Goal: Task Accomplishment & Management: Manage account settings

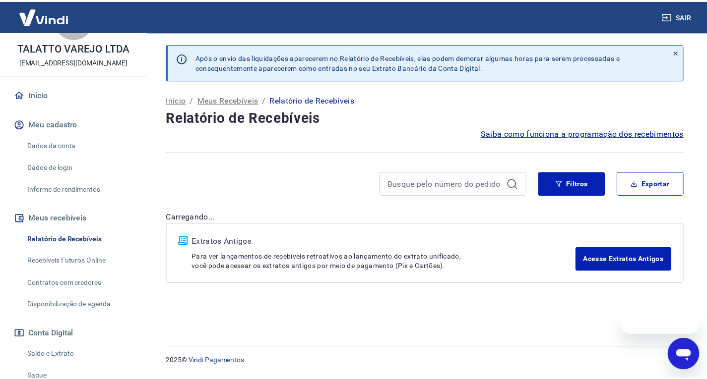
scroll to position [138, 0]
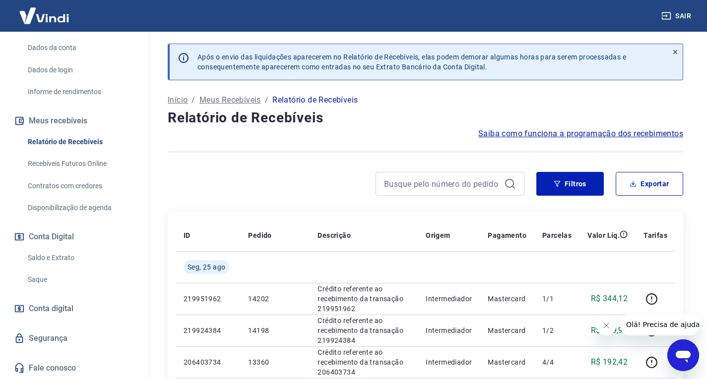
click at [465, 196] on div "Filtros Exportar" at bounding box center [425, 188] width 515 height 32
click at [458, 181] on input at bounding box center [442, 184] width 116 height 15
click at [563, 190] on button "Filtros" at bounding box center [569, 184] width 67 height 24
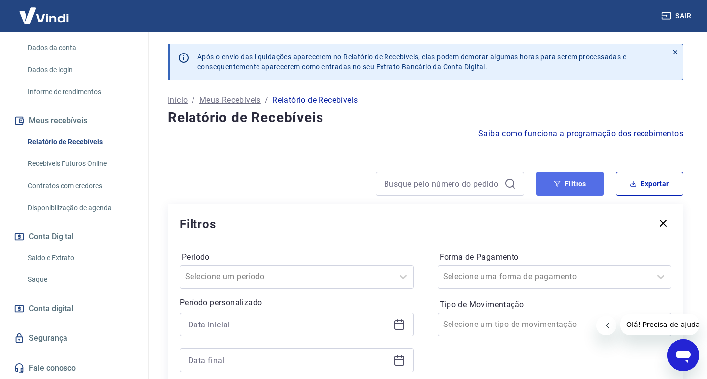
click at [567, 185] on button "Filtros" at bounding box center [569, 184] width 67 height 24
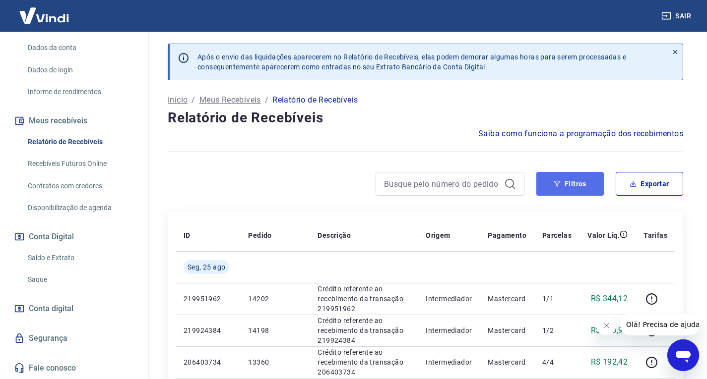
click at [564, 184] on button "Filtros" at bounding box center [569, 184] width 67 height 24
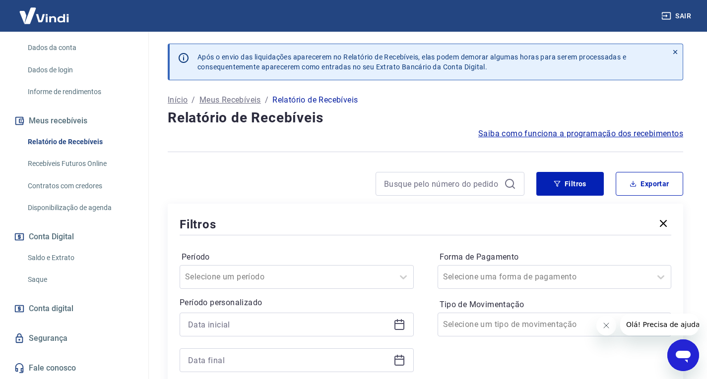
click at [398, 321] on icon at bounding box center [399, 325] width 10 height 10
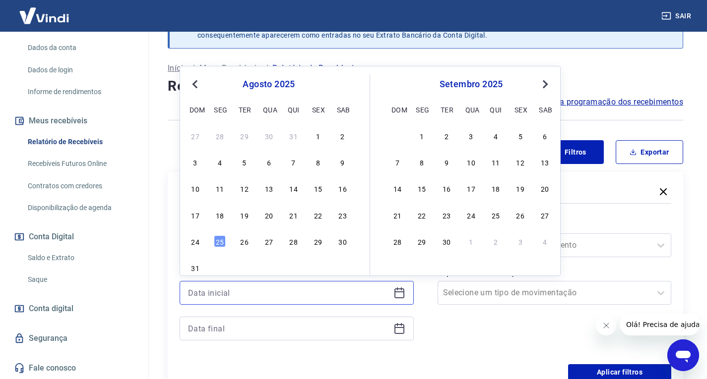
scroll to position [50, 0]
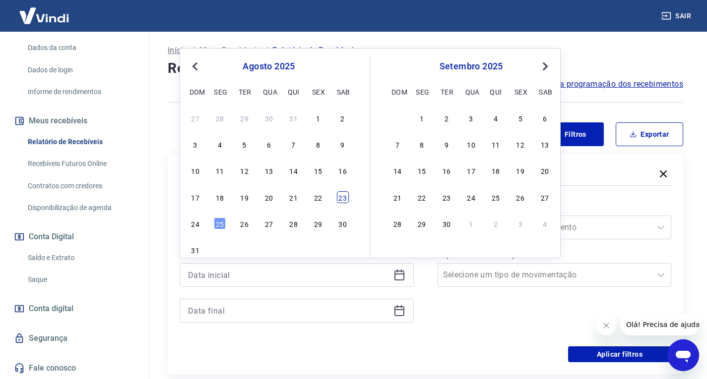
click at [345, 195] on div "23" at bounding box center [343, 197] width 12 height 12
type input "[DATE]"
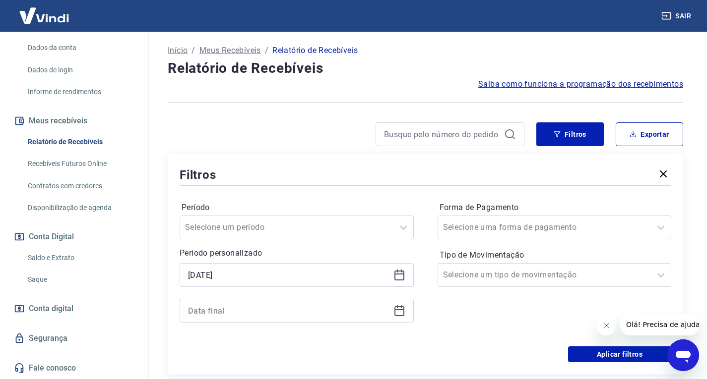
click at [397, 307] on icon at bounding box center [397, 307] width 1 height 3
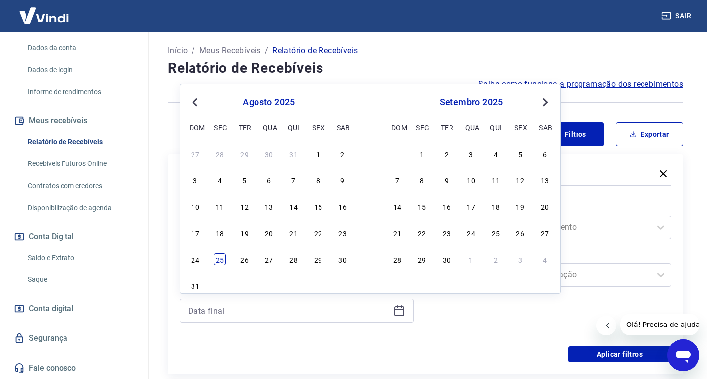
click at [217, 258] on div "25" at bounding box center [220, 259] width 12 height 12
type input "[DATE]"
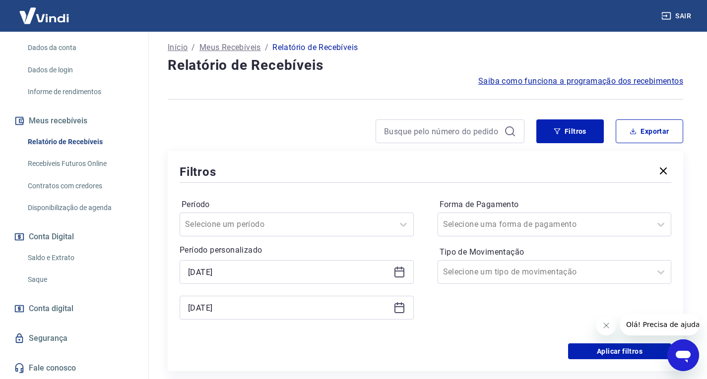
scroll to position [149, 0]
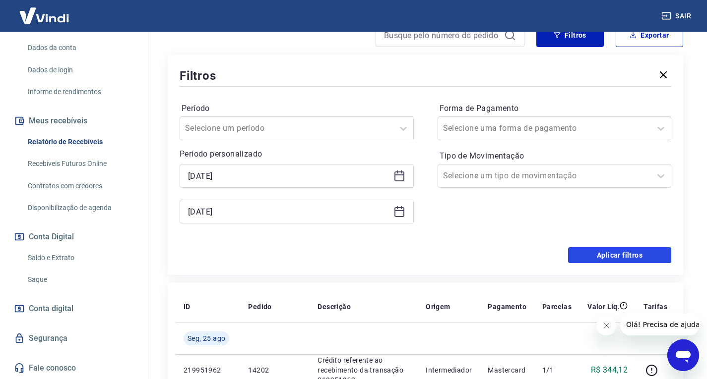
click at [635, 254] on button "Aplicar filtros" at bounding box center [619, 255] width 103 height 16
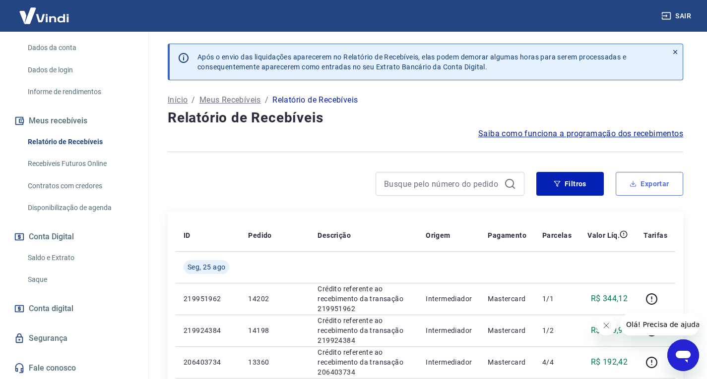
click at [658, 191] on button "Exportar" at bounding box center [648, 184] width 67 height 24
type input "[DATE]"
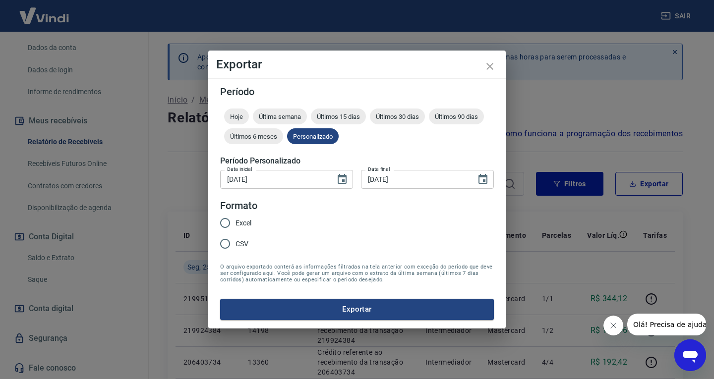
click at [242, 222] on span "Excel" at bounding box center [244, 223] width 16 height 10
click at [236, 222] on input "Excel" at bounding box center [225, 223] width 21 height 21
radio input "true"
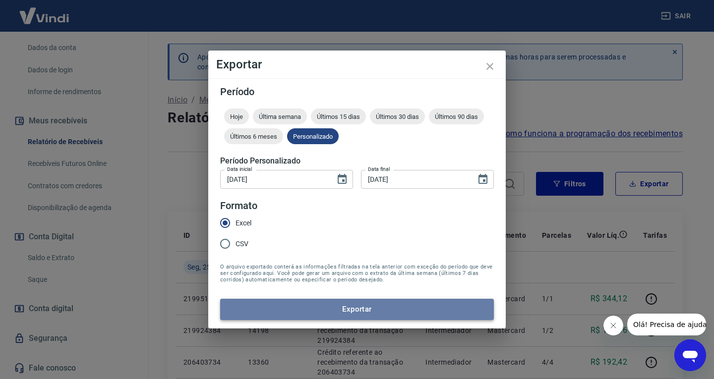
click at [350, 309] on button "Exportar" at bounding box center [357, 309] width 274 height 21
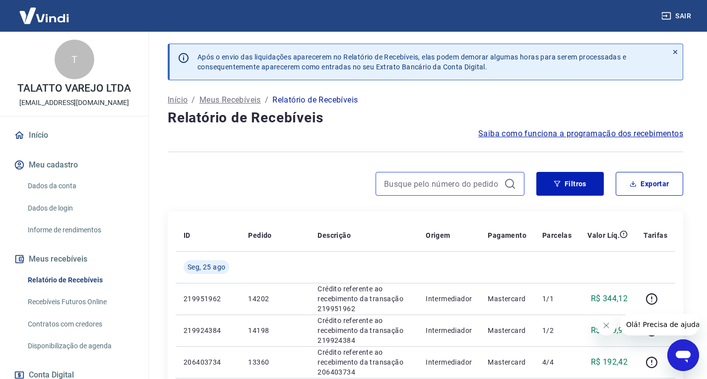
click at [409, 180] on input at bounding box center [442, 184] width 116 height 15
paste input "14412"
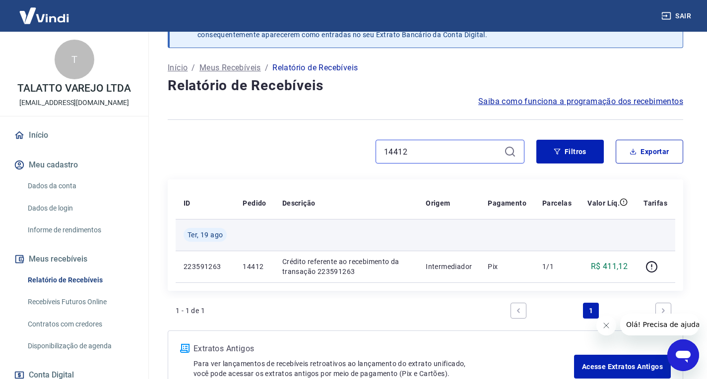
scroll to position [50, 0]
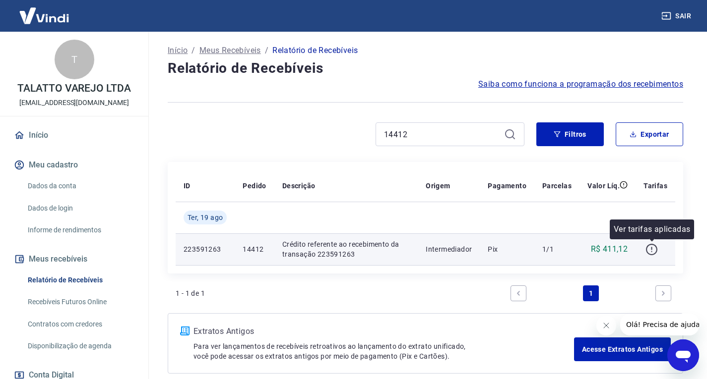
click at [654, 248] on icon "button" at bounding box center [651, 250] width 12 height 12
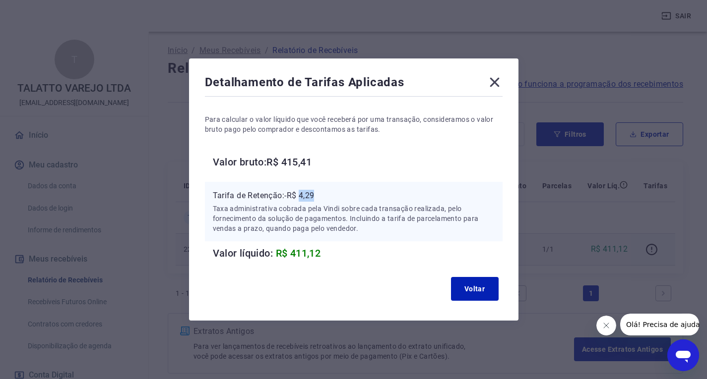
drag, startPoint x: 306, startPoint y: 194, endPoint x: 326, endPoint y: 196, distance: 20.4
click at [326, 196] on p "Tarifa de Retenção: -R$ 4,29" at bounding box center [354, 196] width 282 height 12
copy p "4,29"
click at [497, 80] on icon at bounding box center [495, 82] width 16 height 16
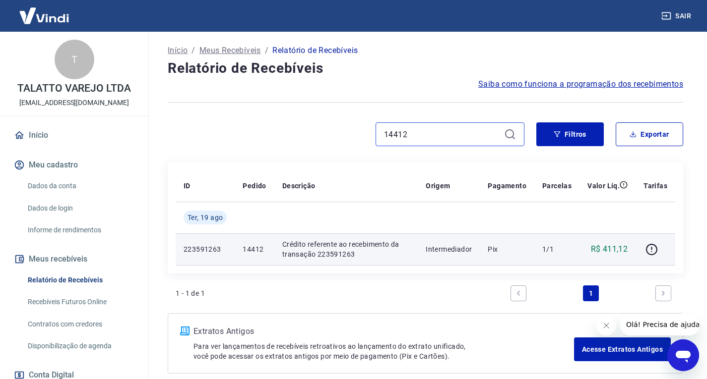
drag, startPoint x: 325, startPoint y: 124, endPoint x: 318, endPoint y: 123, distance: 6.5
click at [319, 123] on div "14412" at bounding box center [346, 135] width 357 height 24
paste input "26"
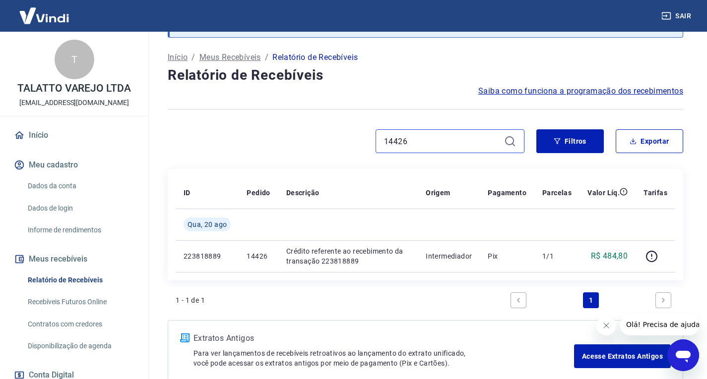
scroll to position [99, 0]
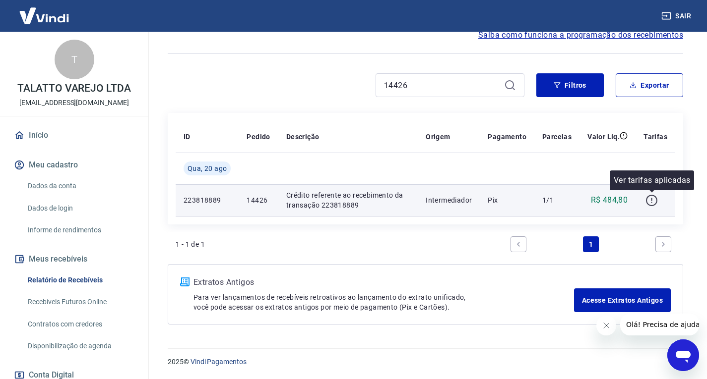
click at [650, 200] on icon "button" at bounding box center [651, 200] width 12 height 12
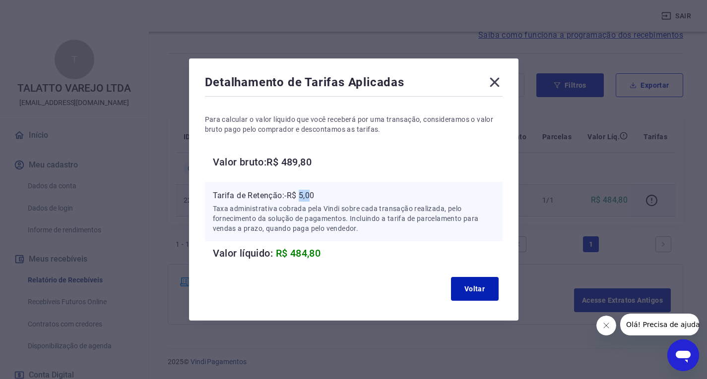
drag, startPoint x: 304, startPoint y: 193, endPoint x: 329, endPoint y: 203, distance: 26.5
click at [322, 193] on p "Tarifa de Retenção: -R$ 5,00" at bounding box center [354, 196] width 282 height 12
copy p "5,00"
click at [497, 82] on icon at bounding box center [494, 82] width 9 height 9
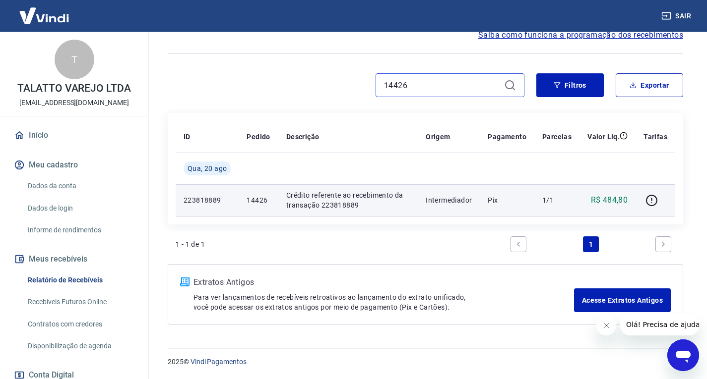
drag, startPoint x: 420, startPoint y: 84, endPoint x: 355, endPoint y: 71, distance: 66.1
click at [350, 74] on div "14426" at bounding box center [346, 85] width 357 height 24
paste input "2"
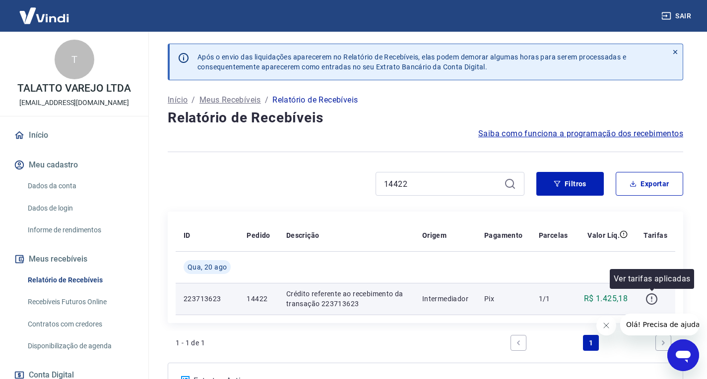
click at [646, 299] on icon "button" at bounding box center [651, 299] width 12 height 12
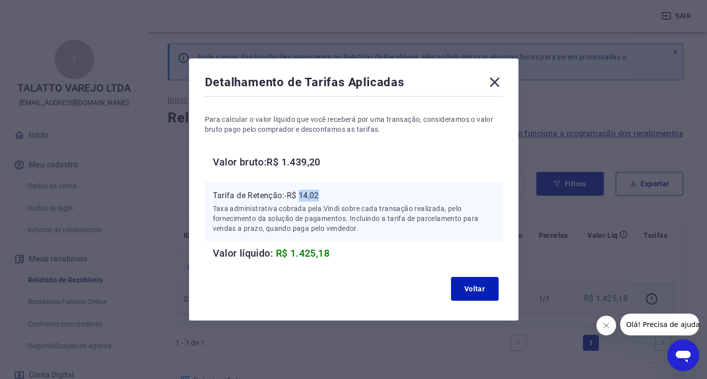
drag, startPoint x: 306, startPoint y: 192, endPoint x: 335, endPoint y: 196, distance: 29.5
click at [331, 194] on p "Tarifa de Retenção: -R$ 14,02" at bounding box center [354, 196] width 282 height 12
copy p "14,02"
click at [498, 82] on icon at bounding box center [494, 82] width 9 height 9
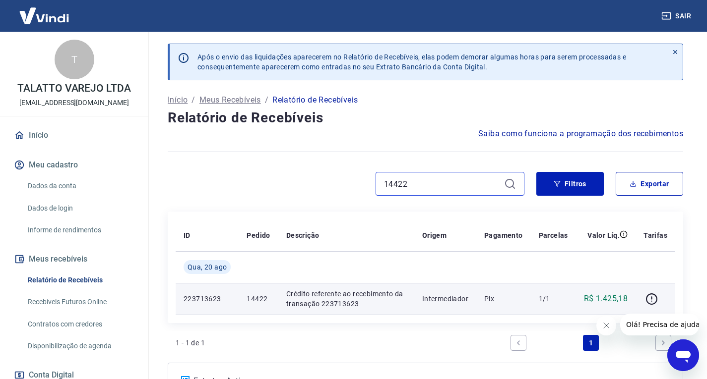
drag, startPoint x: 408, startPoint y: 187, endPoint x: 343, endPoint y: 178, distance: 65.7
click at [344, 176] on div "14422" at bounding box center [346, 184] width 357 height 24
paste input "4"
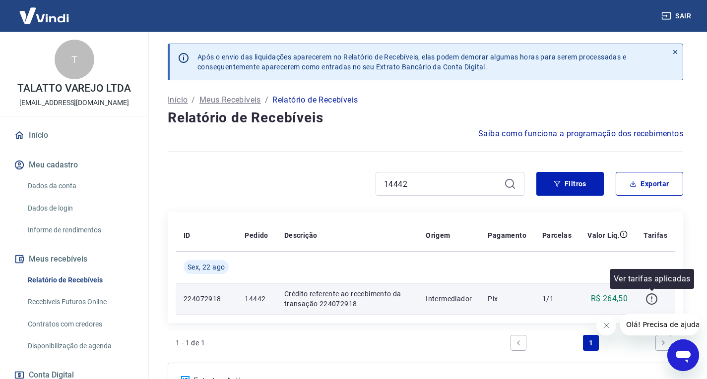
click at [655, 297] on icon "button" at bounding box center [651, 299] width 12 height 12
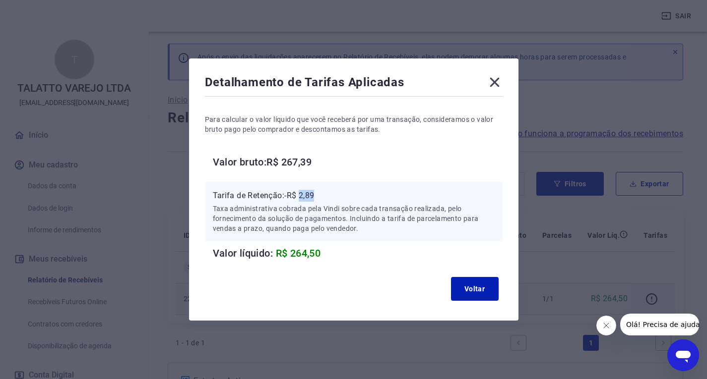
drag, startPoint x: 304, startPoint y: 191, endPoint x: 333, endPoint y: 196, distance: 30.1
click at [326, 194] on p "Tarifa de Retenção: -R$ 2,89" at bounding box center [354, 196] width 282 height 12
copy p "2,89"
click at [495, 85] on icon at bounding box center [494, 82] width 9 height 9
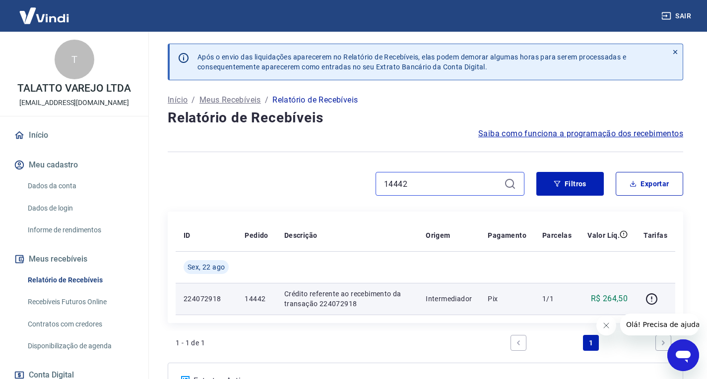
drag, startPoint x: 412, startPoint y: 180, endPoint x: 323, endPoint y: 170, distance: 88.8
click at [318, 166] on div "Após o envio das liquidações aparecerem no Relatório de Recebíveis, elas podem …" at bounding box center [425, 234] width 539 height 404
paste input "38"
click at [654, 297] on icon "button" at bounding box center [651, 299] width 12 height 12
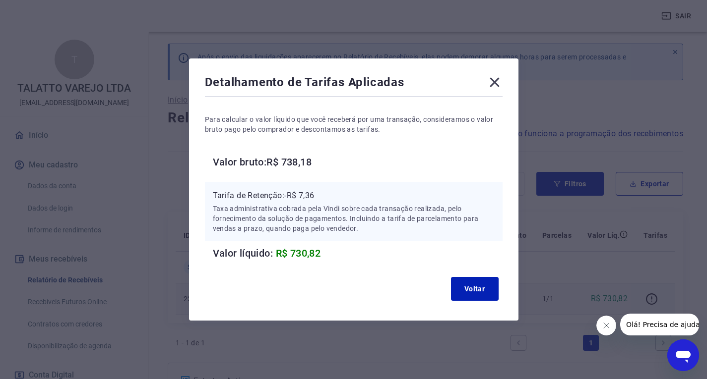
click at [307, 191] on p "Tarifa de Retenção: -R$ 7,36" at bounding box center [354, 196] width 282 height 12
drag, startPoint x: 307, startPoint y: 191, endPoint x: 330, endPoint y: 193, distance: 23.4
click at [327, 193] on p "Tarifa de Retenção: -R$ 7,36" at bounding box center [354, 196] width 282 height 12
copy p "7,36"
drag, startPoint x: 478, startPoint y: 289, endPoint x: 485, endPoint y: 273, distance: 17.8
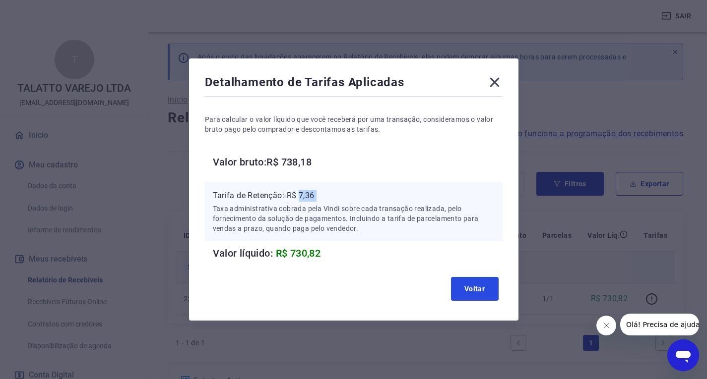
click at [478, 289] on button "Voltar" at bounding box center [475, 289] width 48 height 24
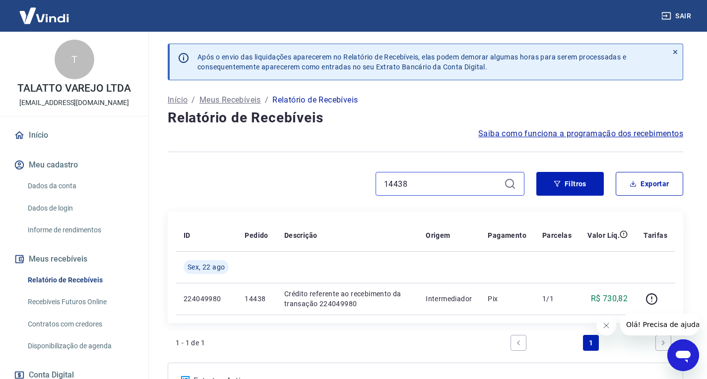
drag, startPoint x: 433, startPoint y: 186, endPoint x: 280, endPoint y: 181, distance: 153.3
click at [268, 166] on div "Após o envio das liquidações aparecerem no Relatório de Recebíveis, elas podem …" at bounding box center [425, 234] width 539 height 404
drag, startPoint x: 280, startPoint y: 181, endPoint x: 305, endPoint y: 204, distance: 33.3
click at [287, 190] on div "14438" at bounding box center [346, 184] width 357 height 24
click at [302, 183] on div "14438" at bounding box center [346, 184] width 357 height 24
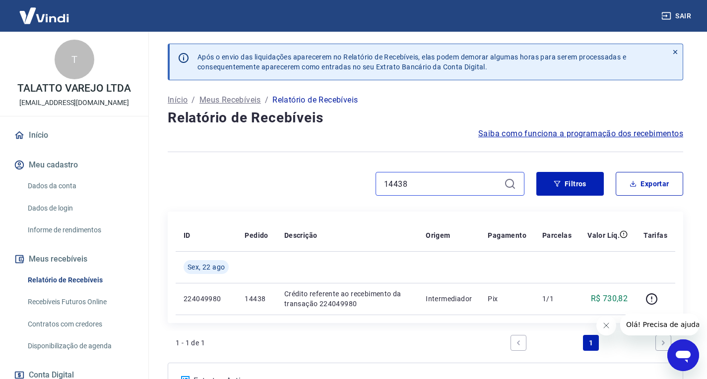
paste input "3924"
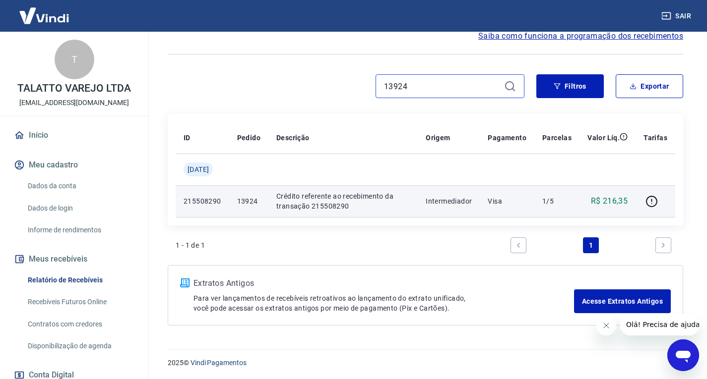
scroll to position [99, 0]
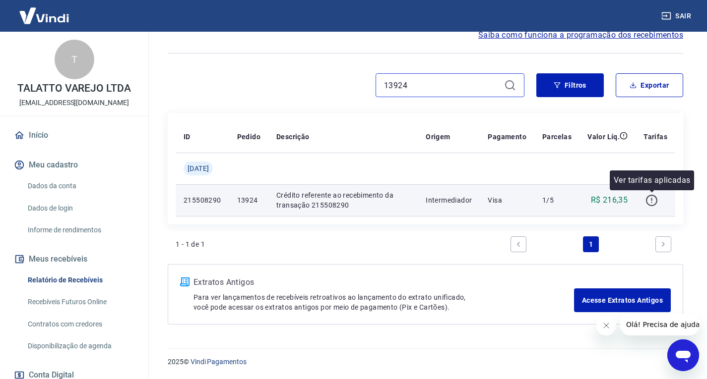
type input "13924"
click at [652, 206] on icon "button" at bounding box center [651, 200] width 11 height 11
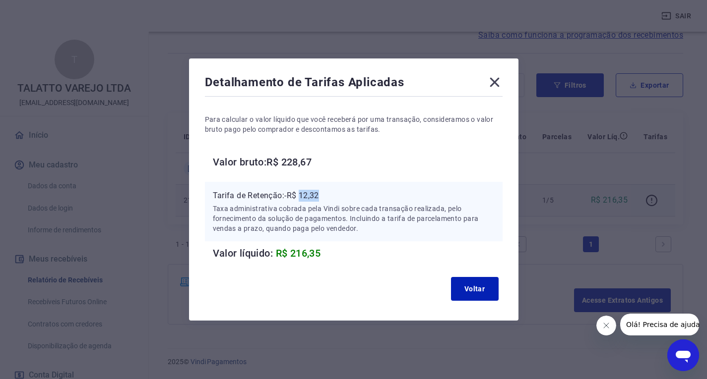
drag, startPoint x: 304, startPoint y: 194, endPoint x: 335, endPoint y: 194, distance: 30.7
click at [333, 194] on p "Tarifa de Retenção: -R$ 12,32" at bounding box center [354, 196] width 282 height 12
copy p "12,32"
click at [499, 84] on icon at bounding box center [494, 82] width 9 height 9
